Goal: Find specific page/section: Locate a particular part of the current website

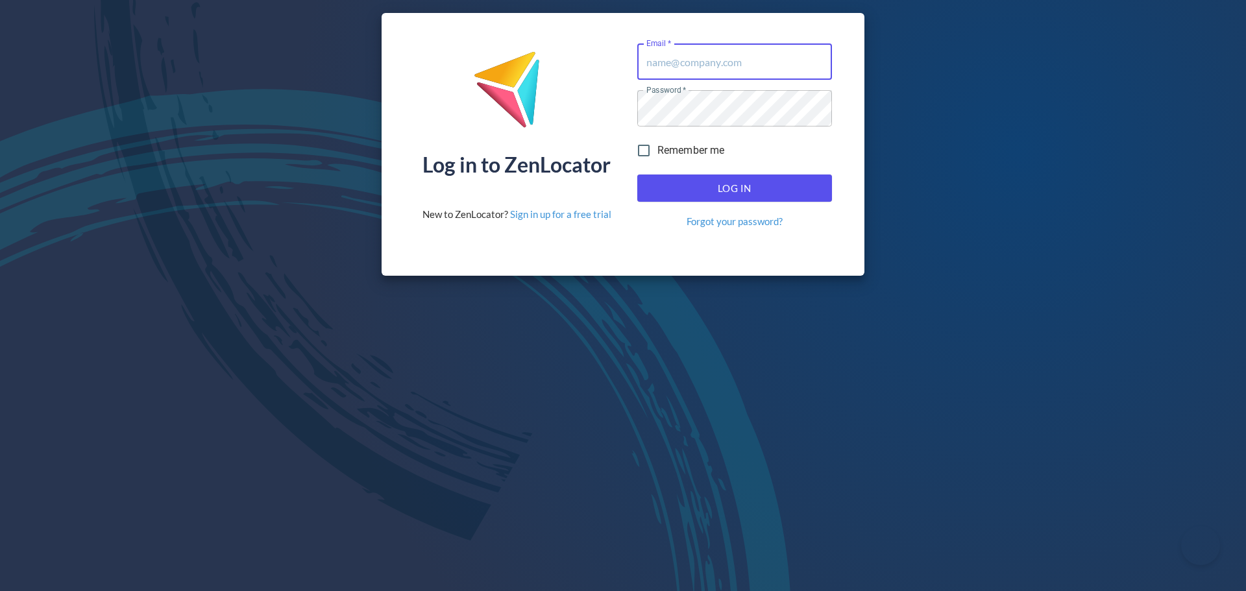
type input "[EMAIL_ADDRESS][DOMAIN_NAME]"
click at [771, 172] on div "Log In Forgot your password?" at bounding box center [734, 201] width 205 height 64
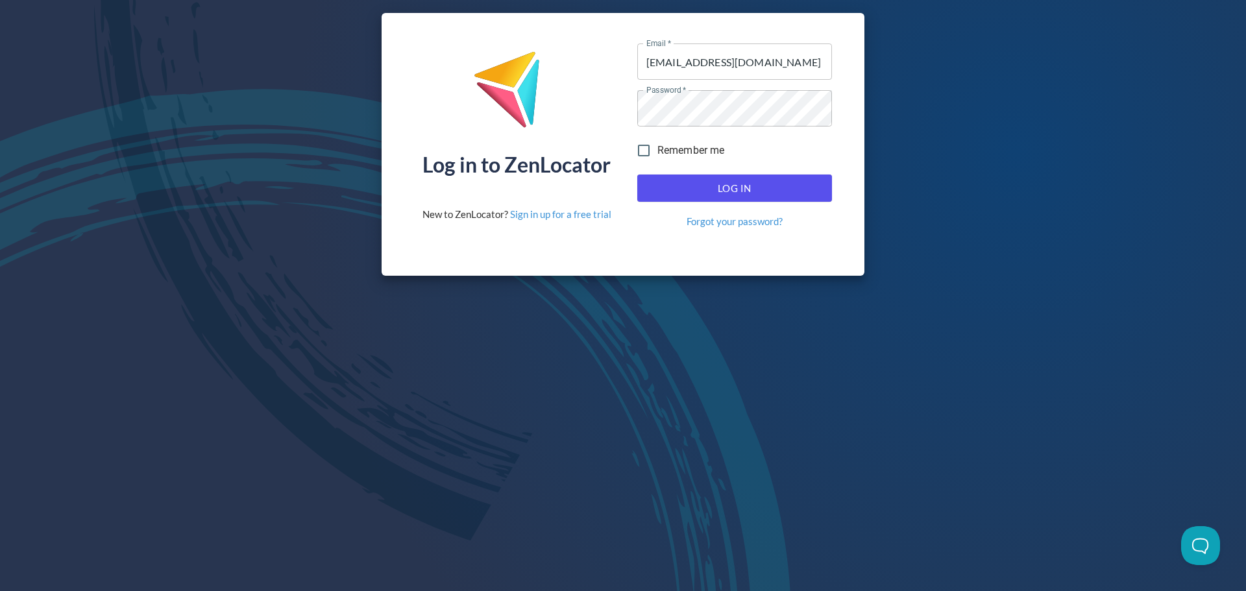
click at [763, 182] on span "Log In" at bounding box center [735, 188] width 166 height 17
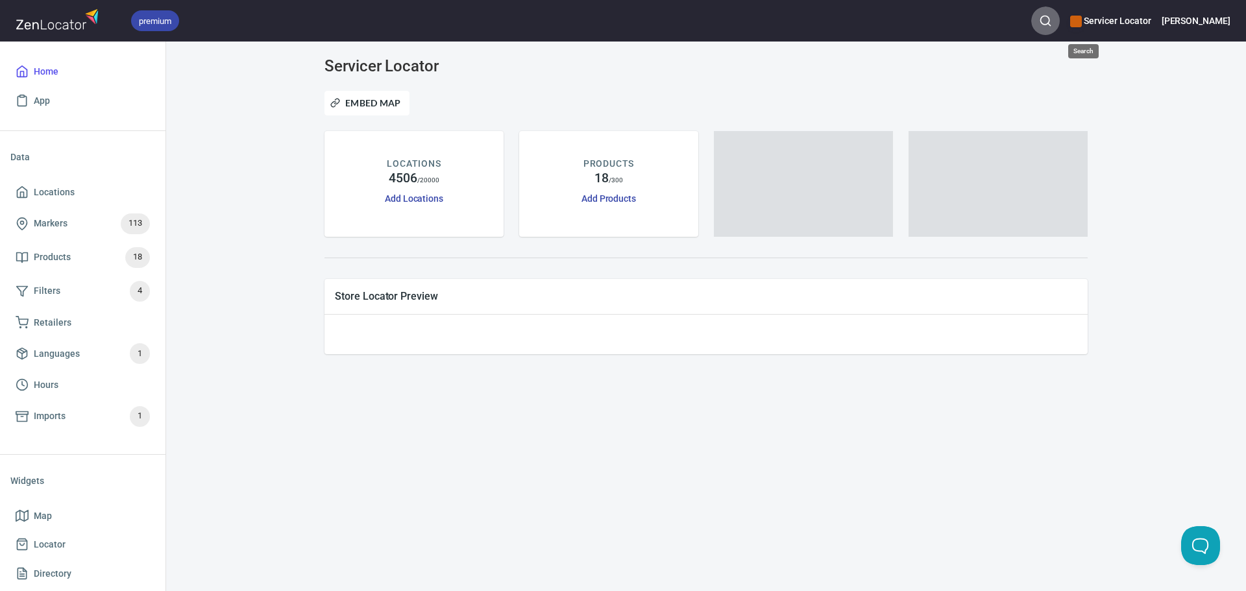
click at [1060, 12] on button "button" at bounding box center [1045, 20] width 29 height 29
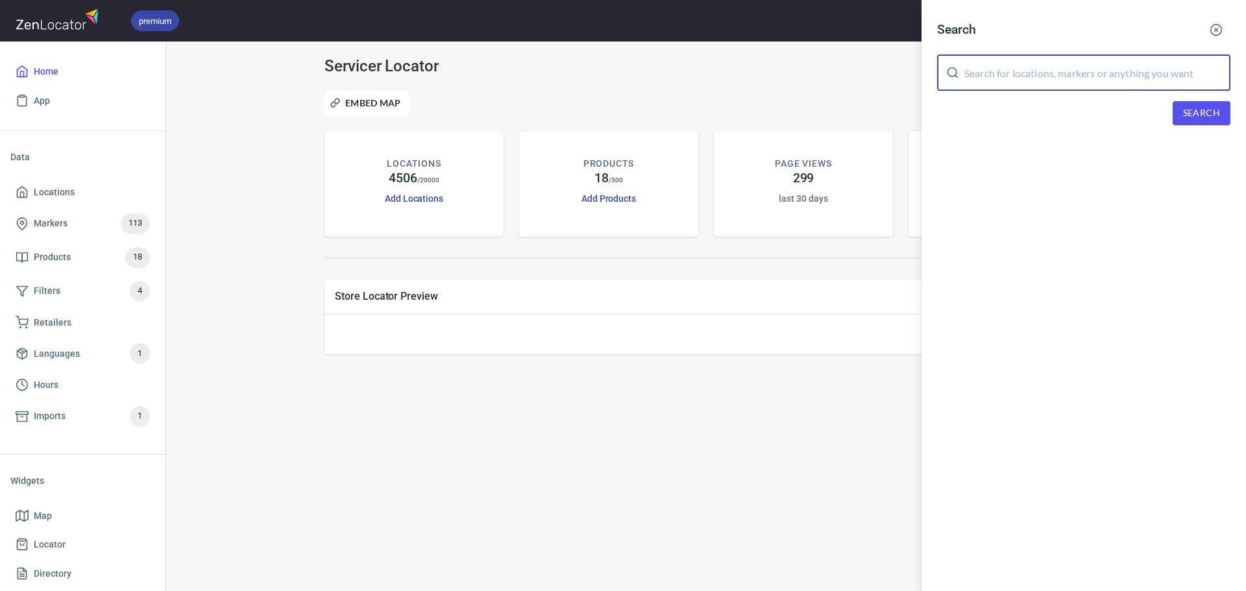
paste input "Xpertise"
type input "Xpertise"
click at [1189, 114] on span "Search" at bounding box center [1201, 113] width 37 height 16
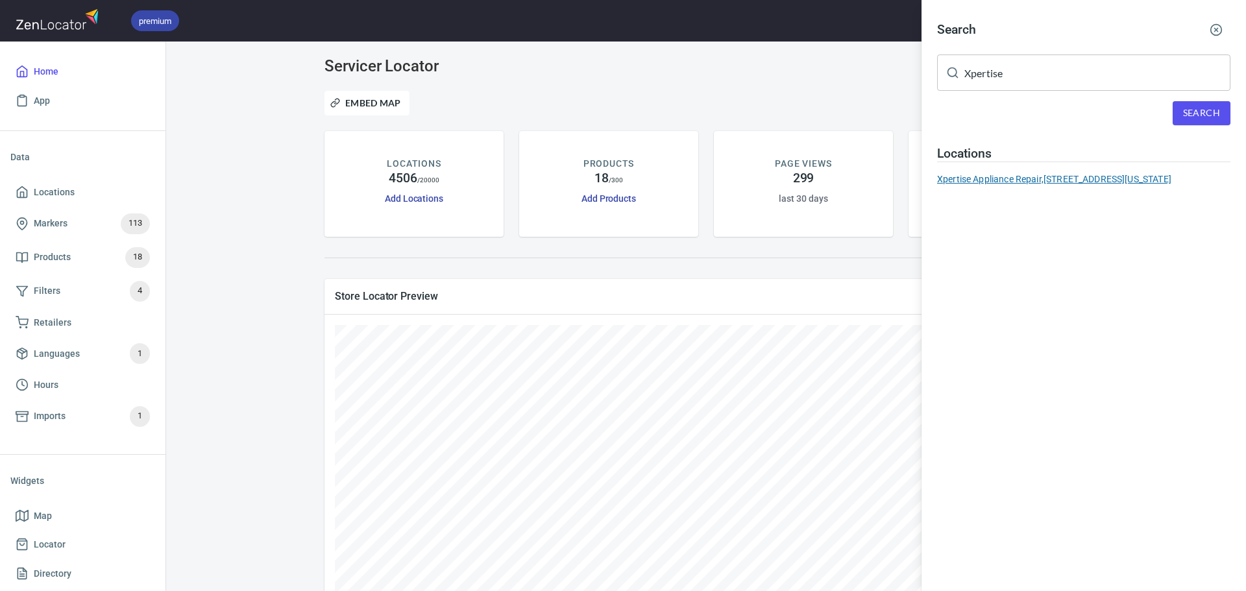
click at [987, 184] on div "Xpertise Appliance Repair, [STREET_ADDRESS][US_STATE]" at bounding box center [1083, 179] width 293 height 13
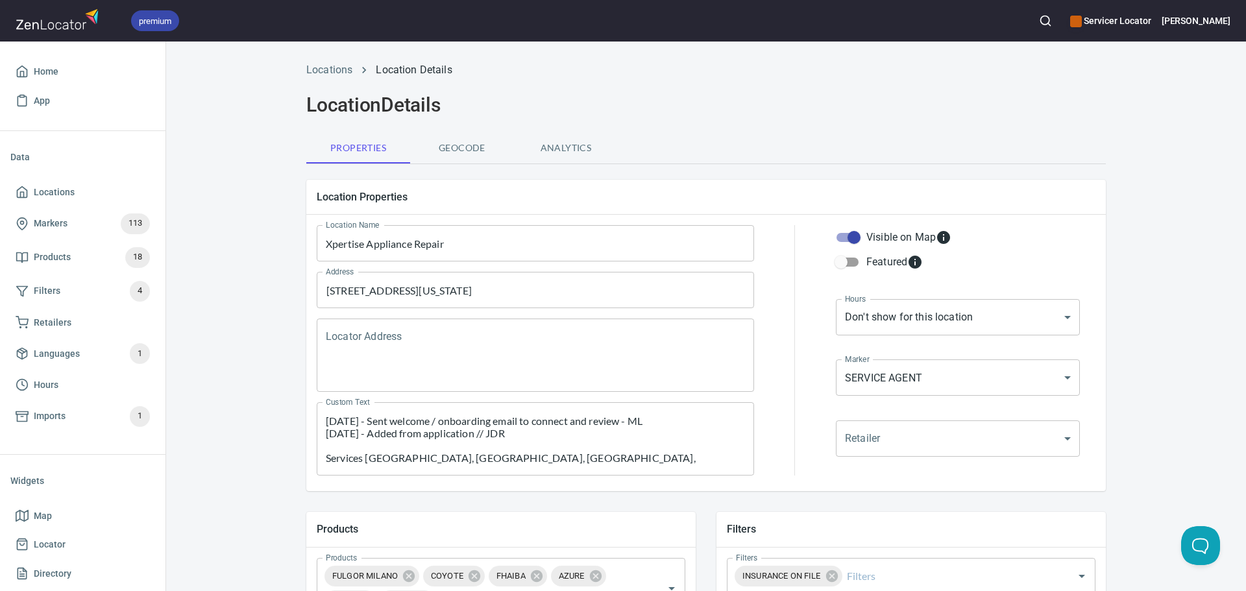
click at [326, 422] on textarea "[DATE] - Sent welcome / onboarding email to connect and review - ML [DATE] - Ad…" at bounding box center [535, 439] width 419 height 49
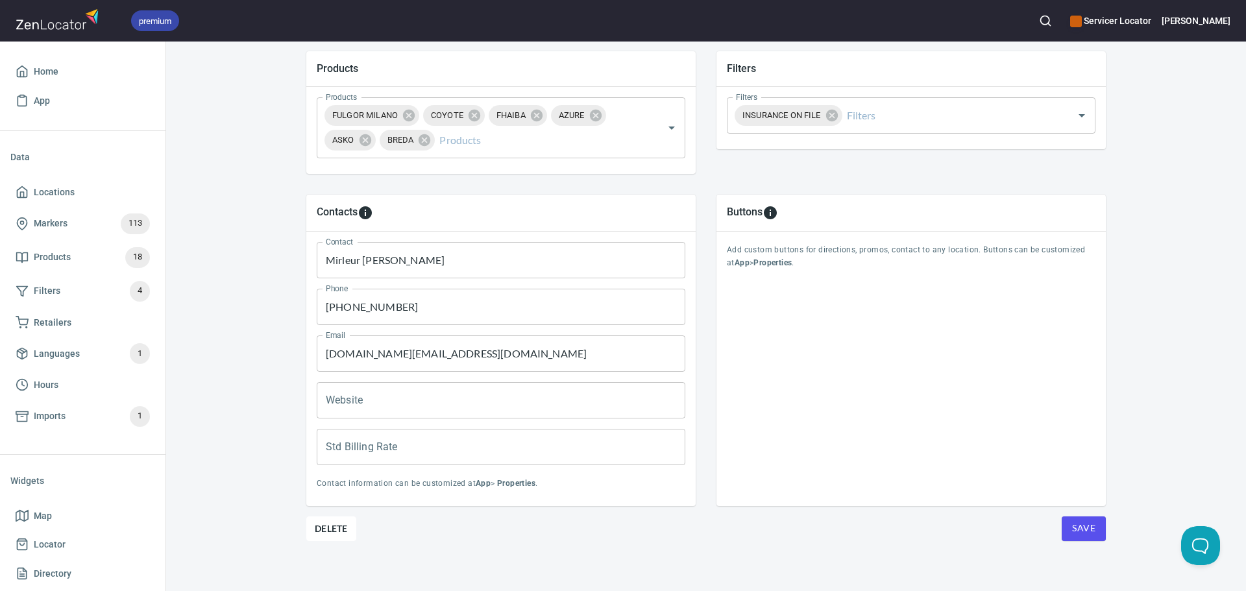
scroll to position [468, 0]
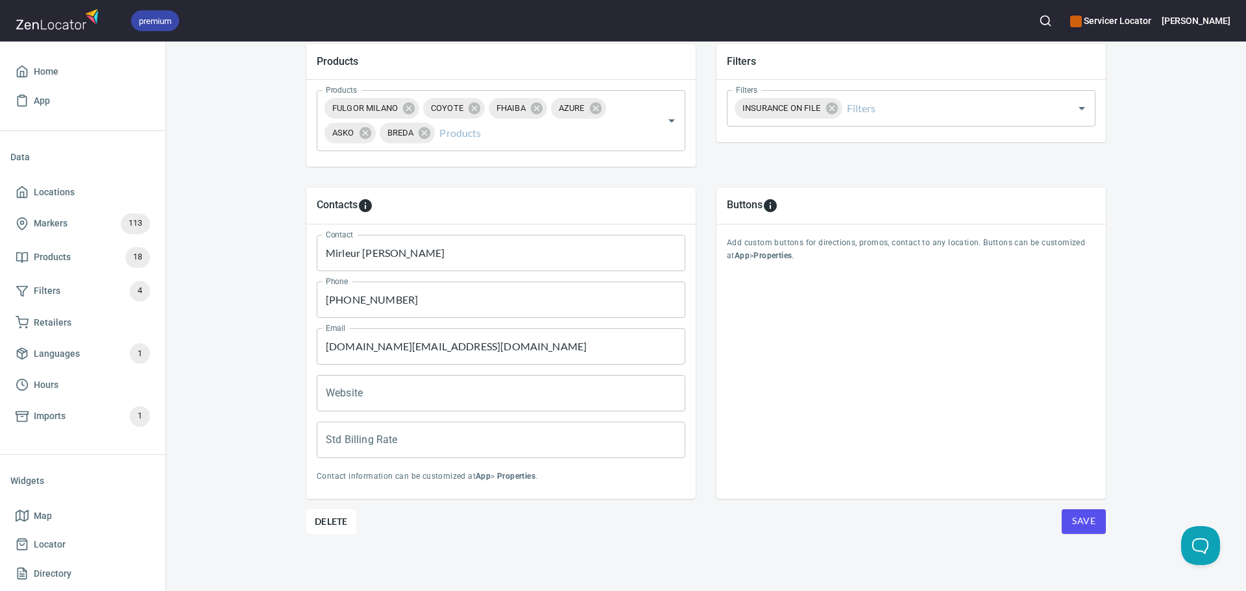
type textarea "[DATE] - Spoke with Mirleur, reviewed service, warranty, parts, oow parts, and …"
click at [1072, 525] on span "Save" at bounding box center [1083, 521] width 23 height 16
